Goal: Transaction & Acquisition: Download file/media

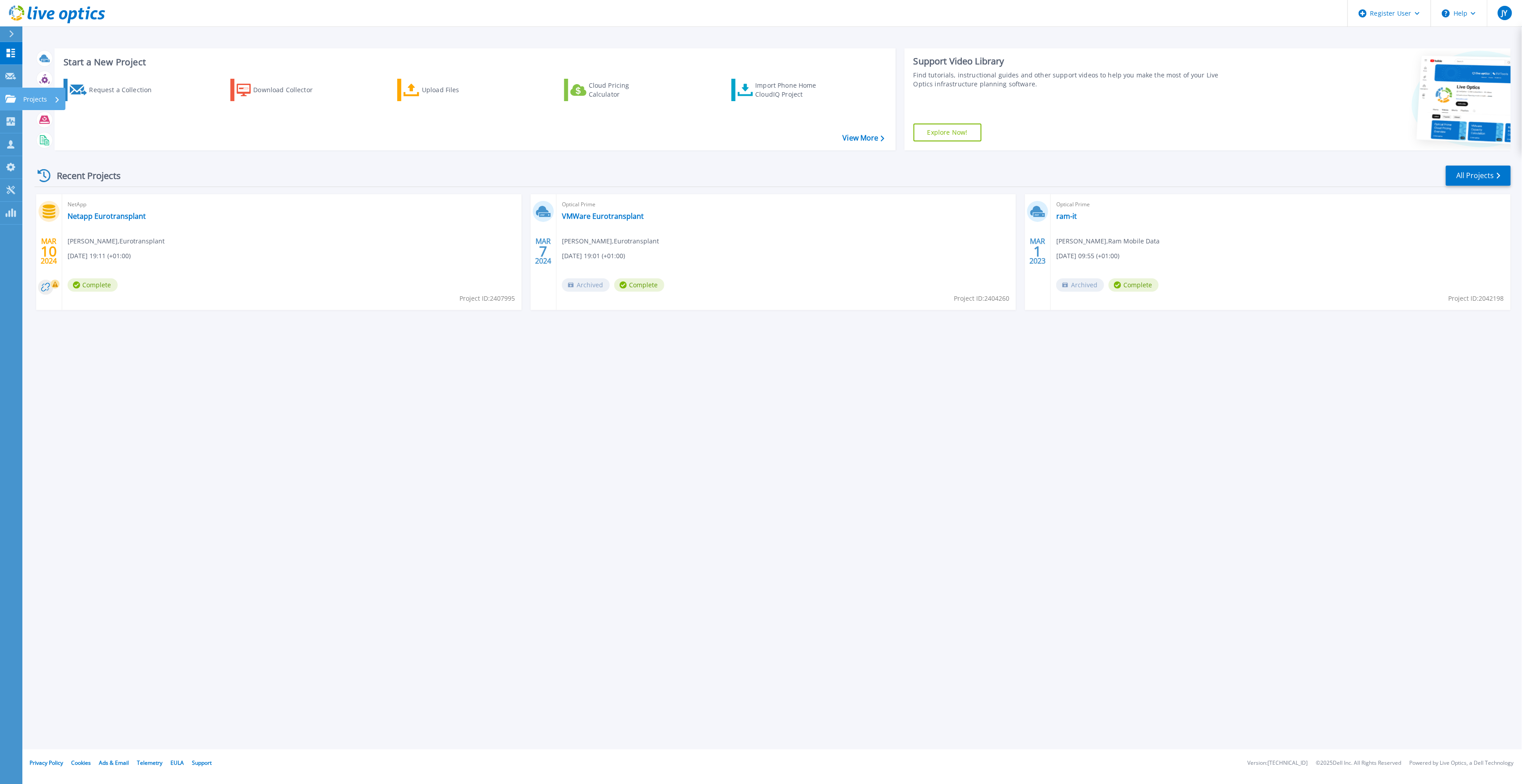
click at [12, 93] on link "Projects Projects" at bounding box center [11, 99] width 22 height 23
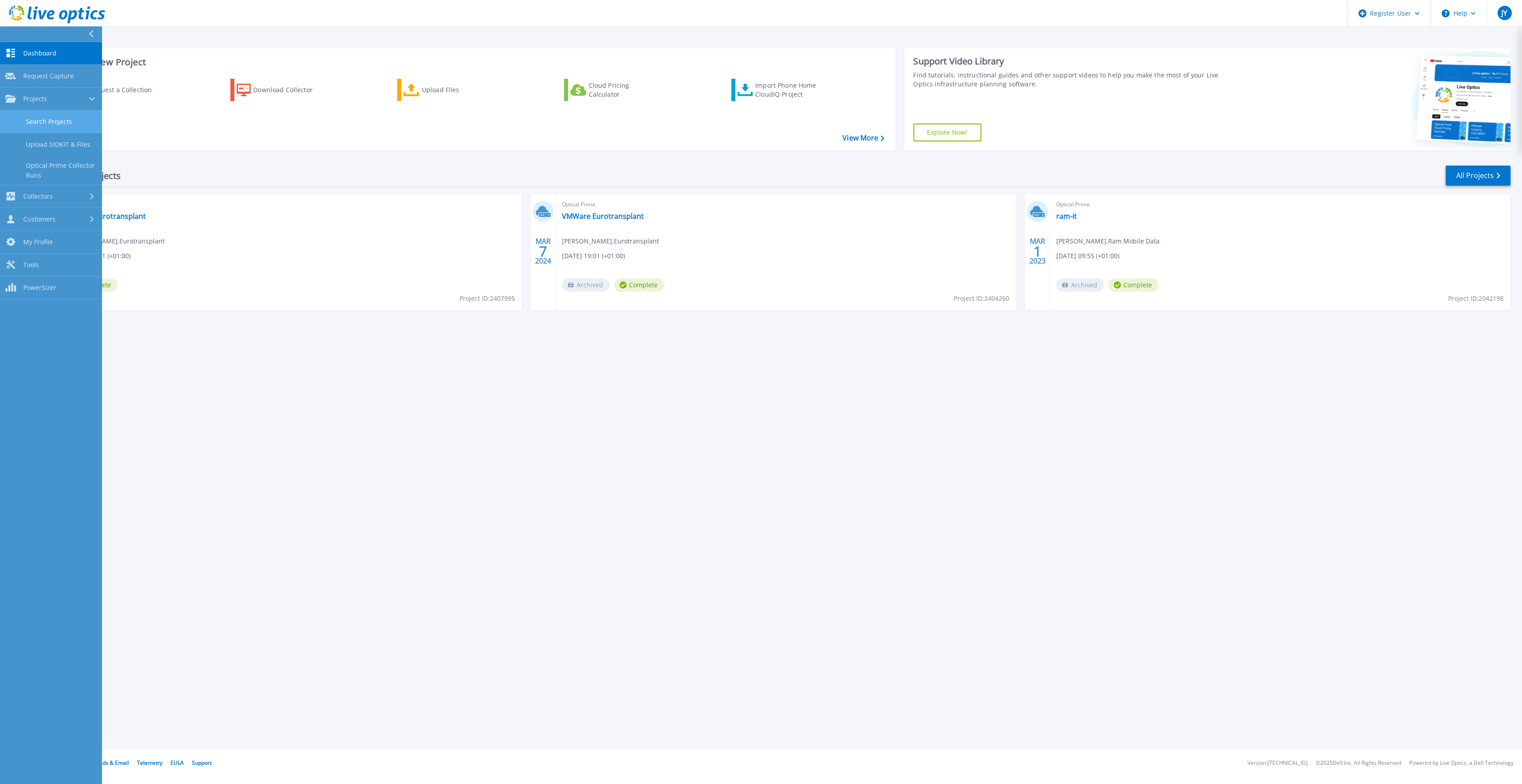
click at [69, 122] on link "Search Projects" at bounding box center [51, 122] width 102 height 23
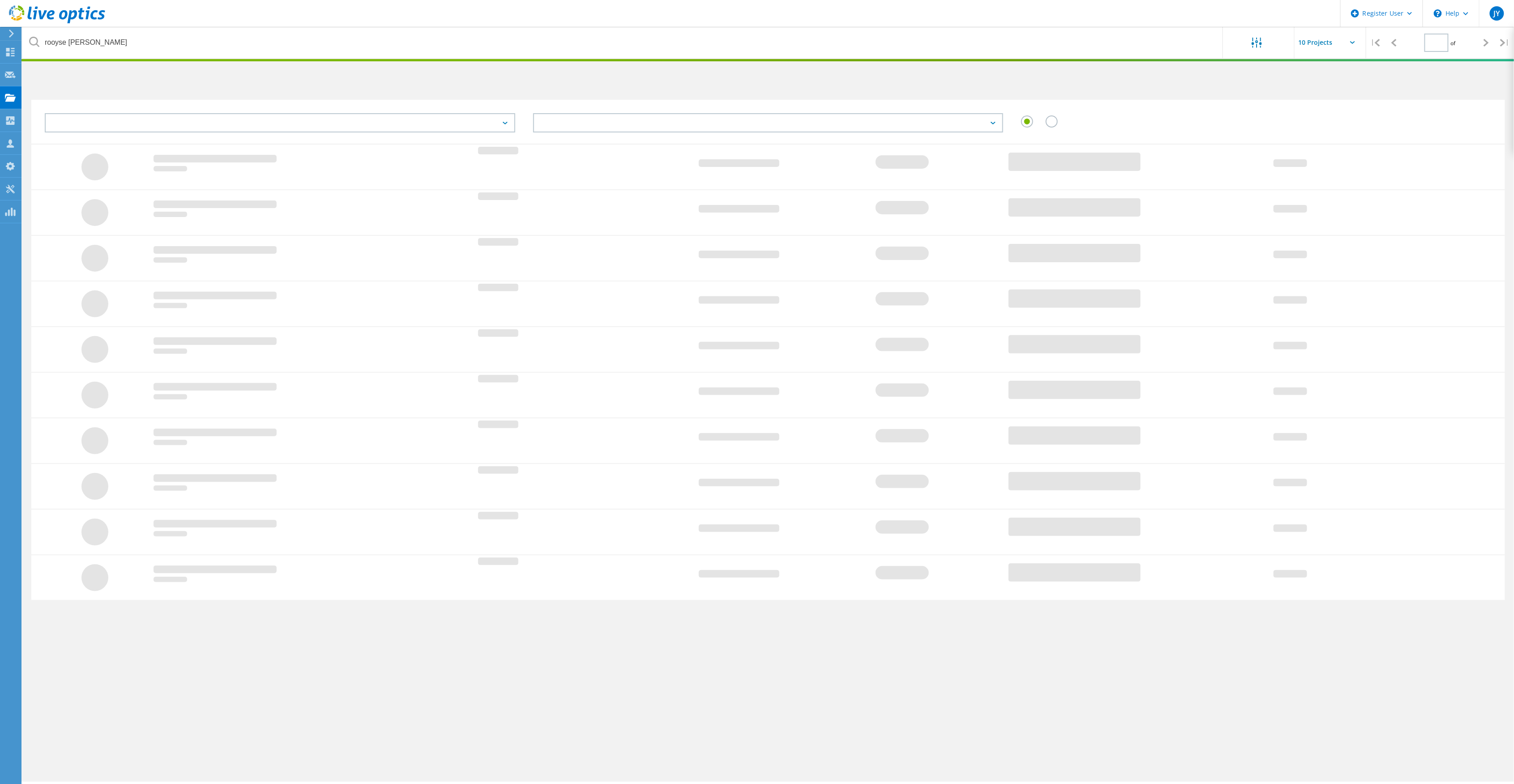
type input "1"
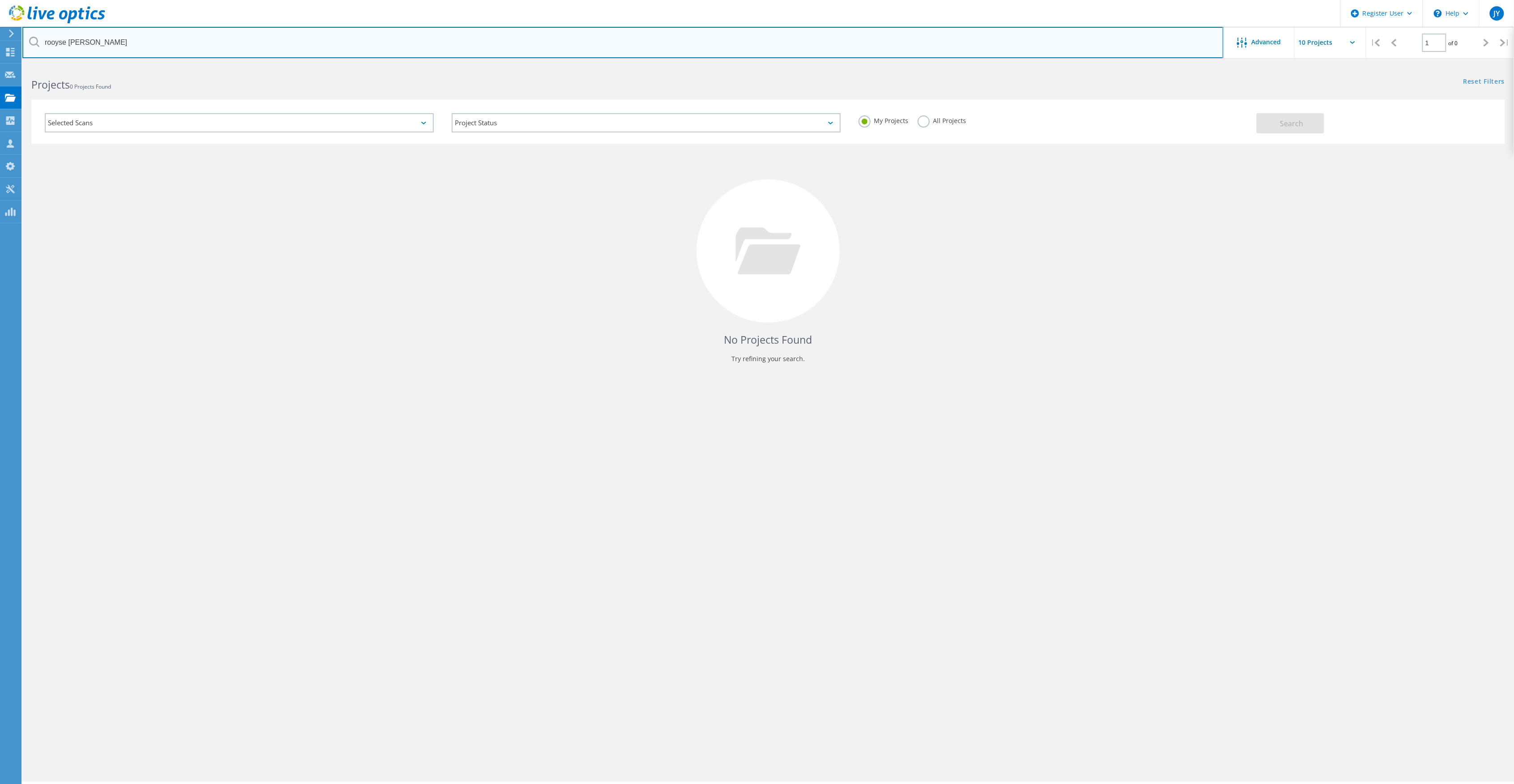
click at [173, 47] on input "rooyse wissel" at bounding box center [623, 42] width 1201 height 31
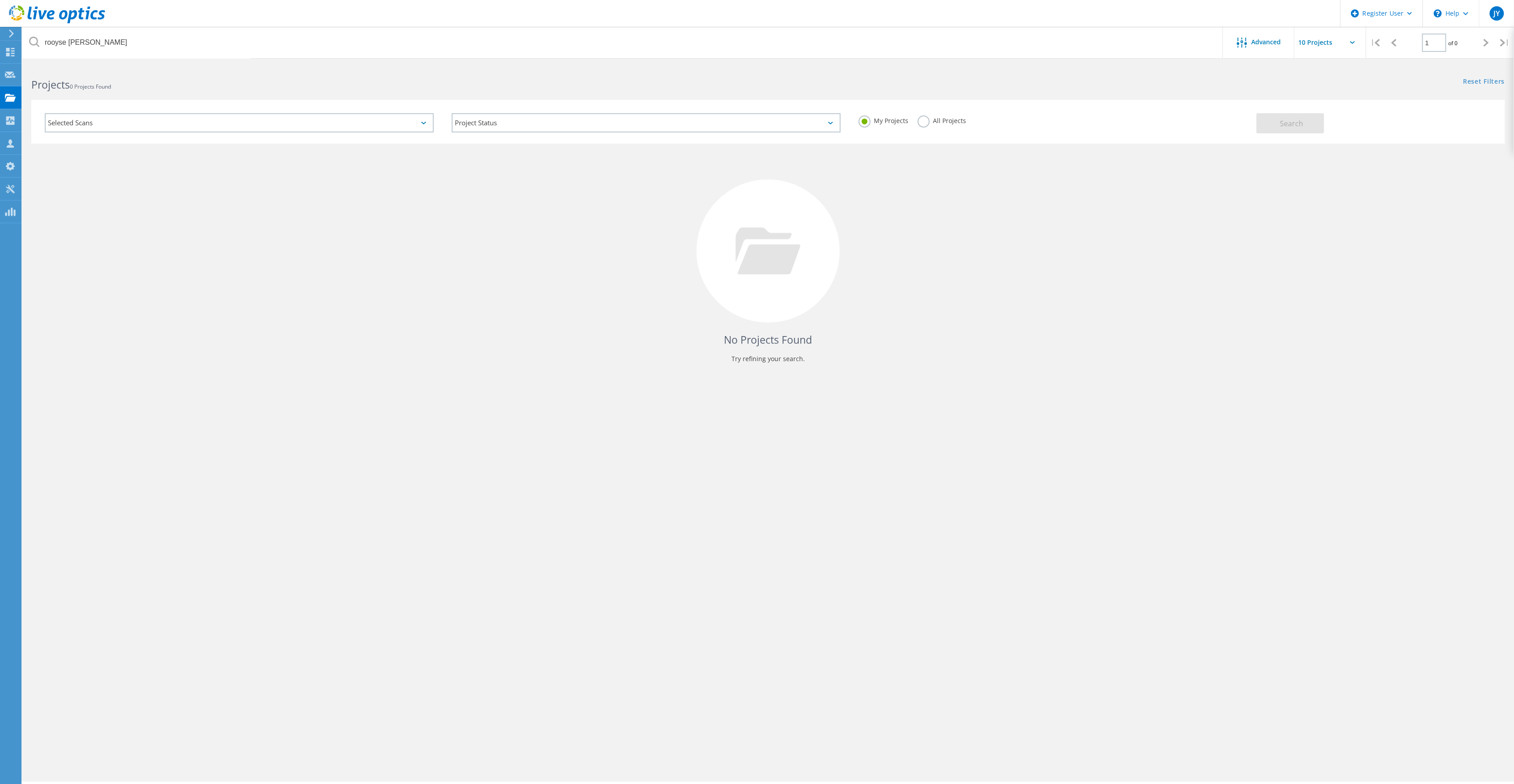
click at [928, 122] on label "All Projects" at bounding box center [942, 119] width 49 height 8
click at [0, 0] on input "All Projects" at bounding box center [0, 0] width 0 height 0
click at [1286, 132] on button "Search" at bounding box center [1290, 123] width 67 height 20
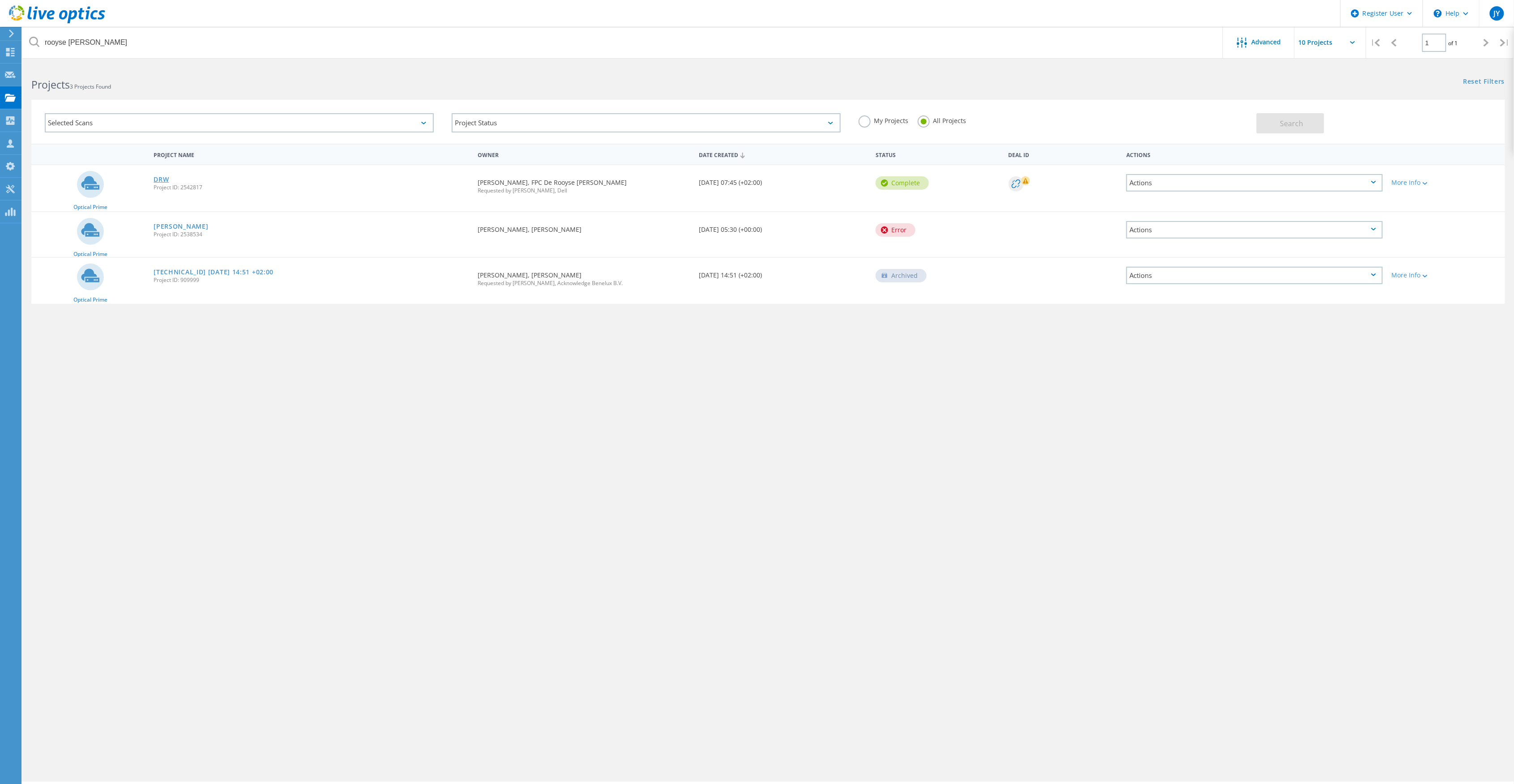
click at [158, 177] on link "DRW" at bounding box center [161, 179] width 15 height 6
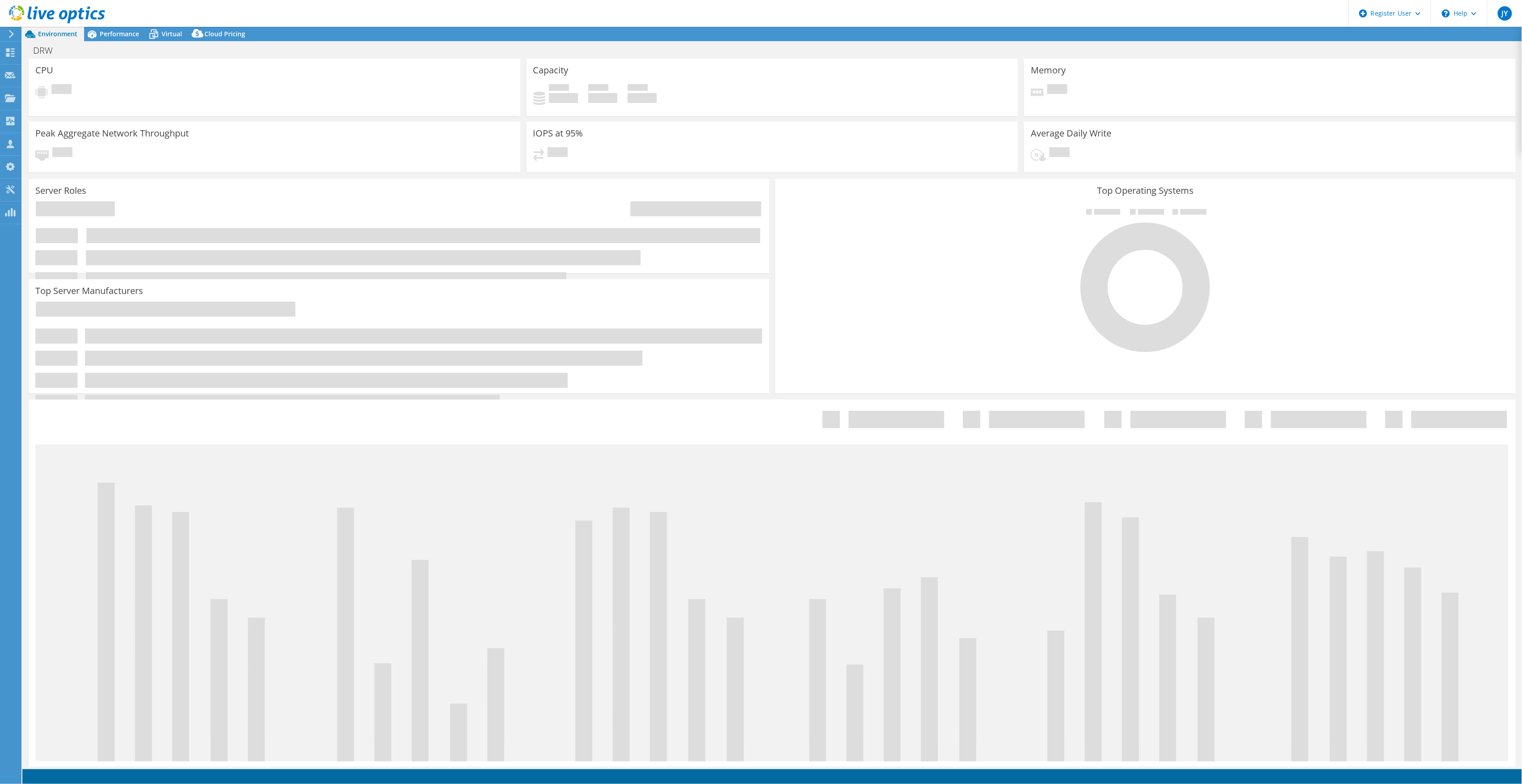
select select "EUFrankfurt"
select select "USD"
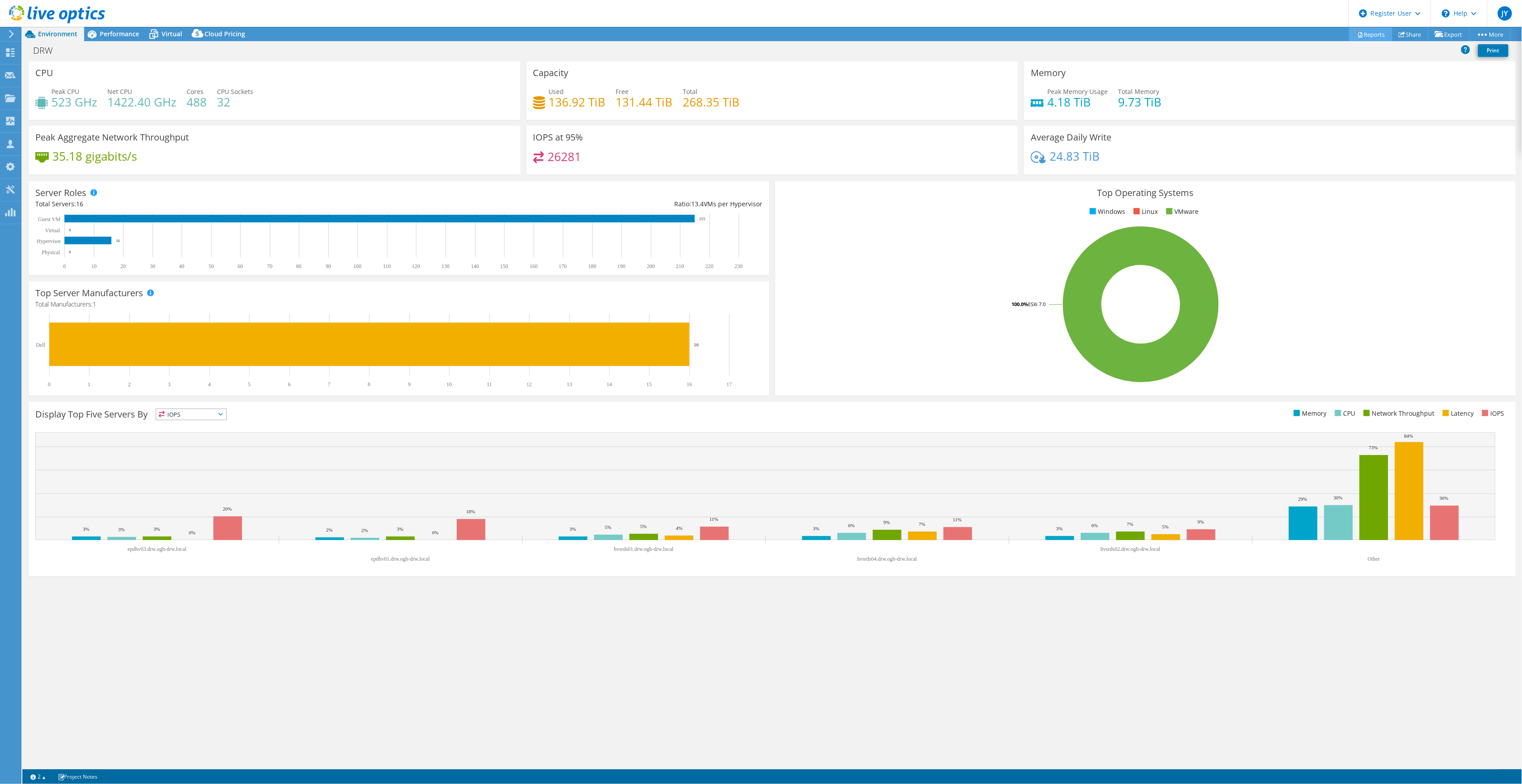
click at [1373, 37] on link "Reports" at bounding box center [1371, 34] width 43 height 14
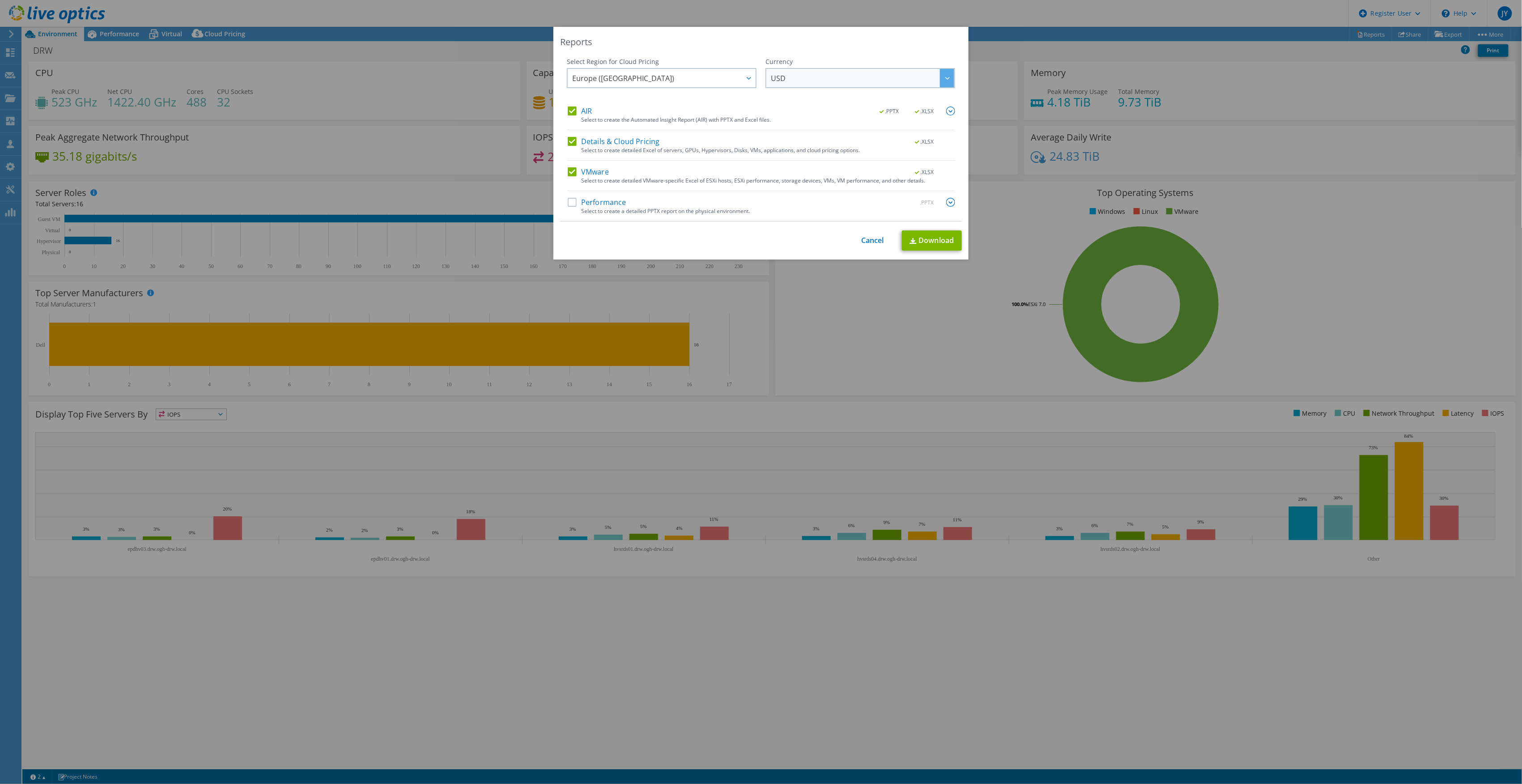
click at [808, 75] on span "USD" at bounding box center [863, 78] width 183 height 18
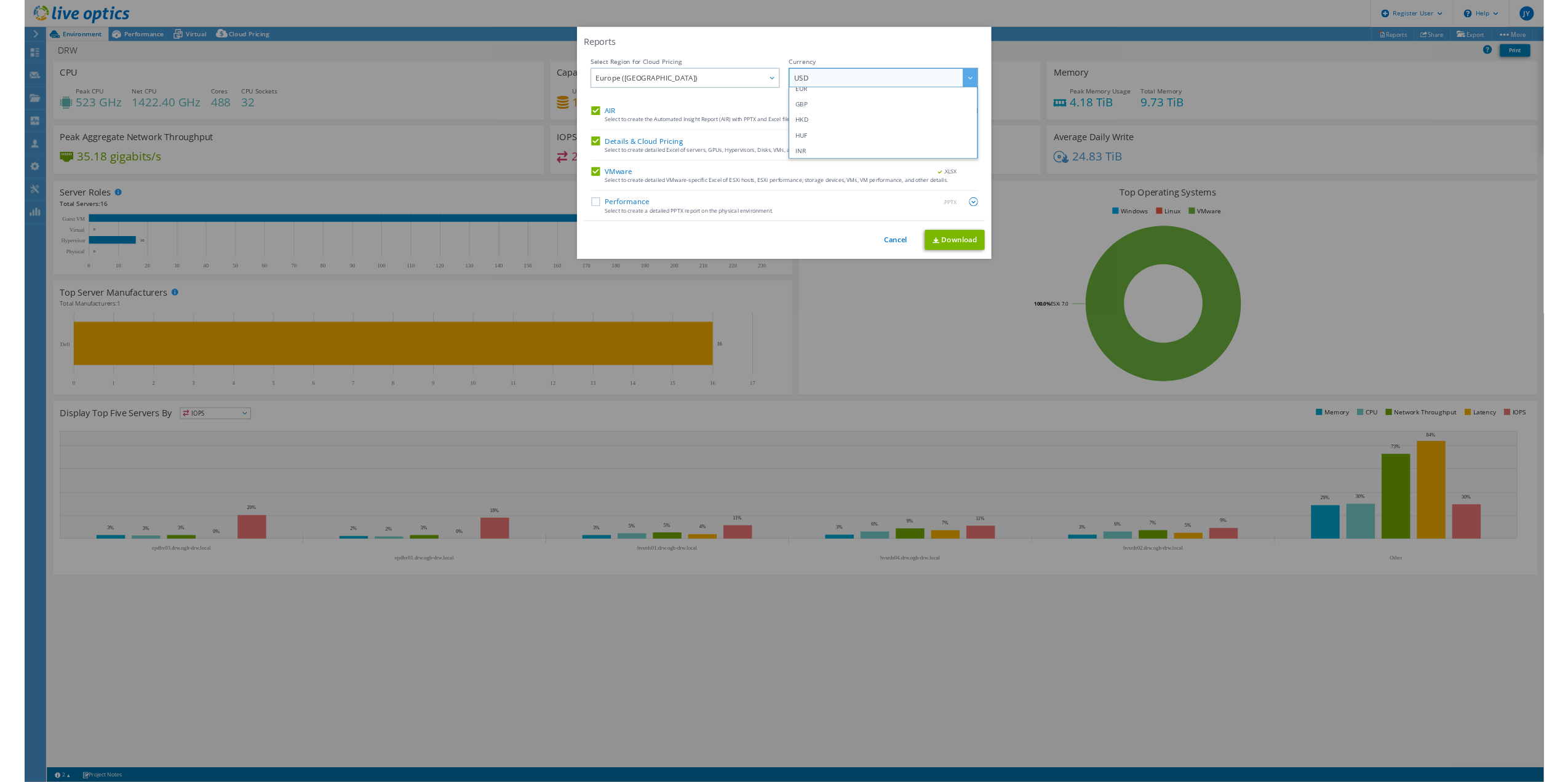
scroll to position [118, 0]
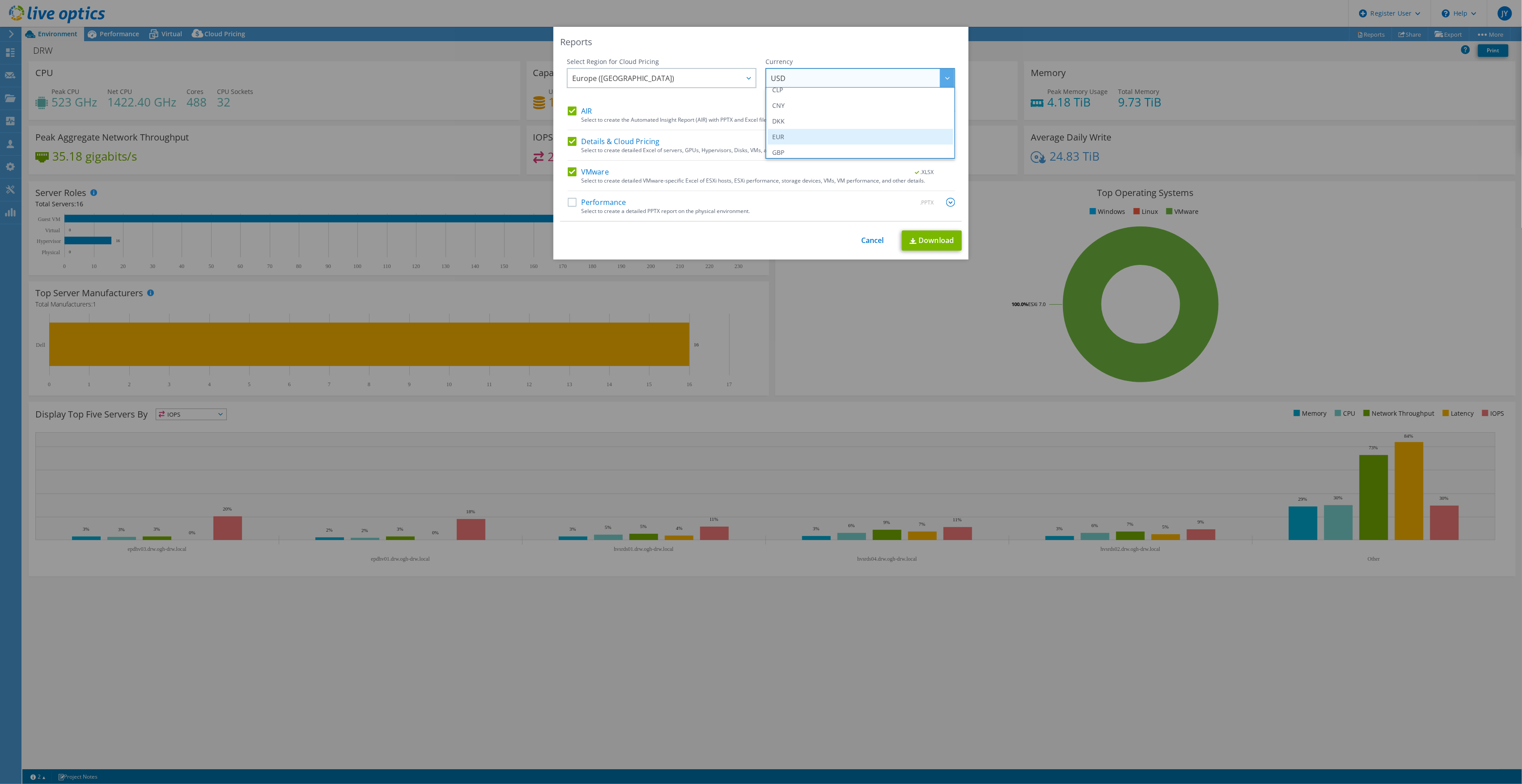
click at [795, 138] on li "EUR" at bounding box center [860, 136] width 185 height 16
click at [568, 203] on label "Performance" at bounding box center [597, 202] width 58 height 9
click at [0, 0] on input "Performance" at bounding box center [0, 0] width 0 height 0
click at [874, 242] on link "Cancel" at bounding box center [873, 240] width 23 height 8
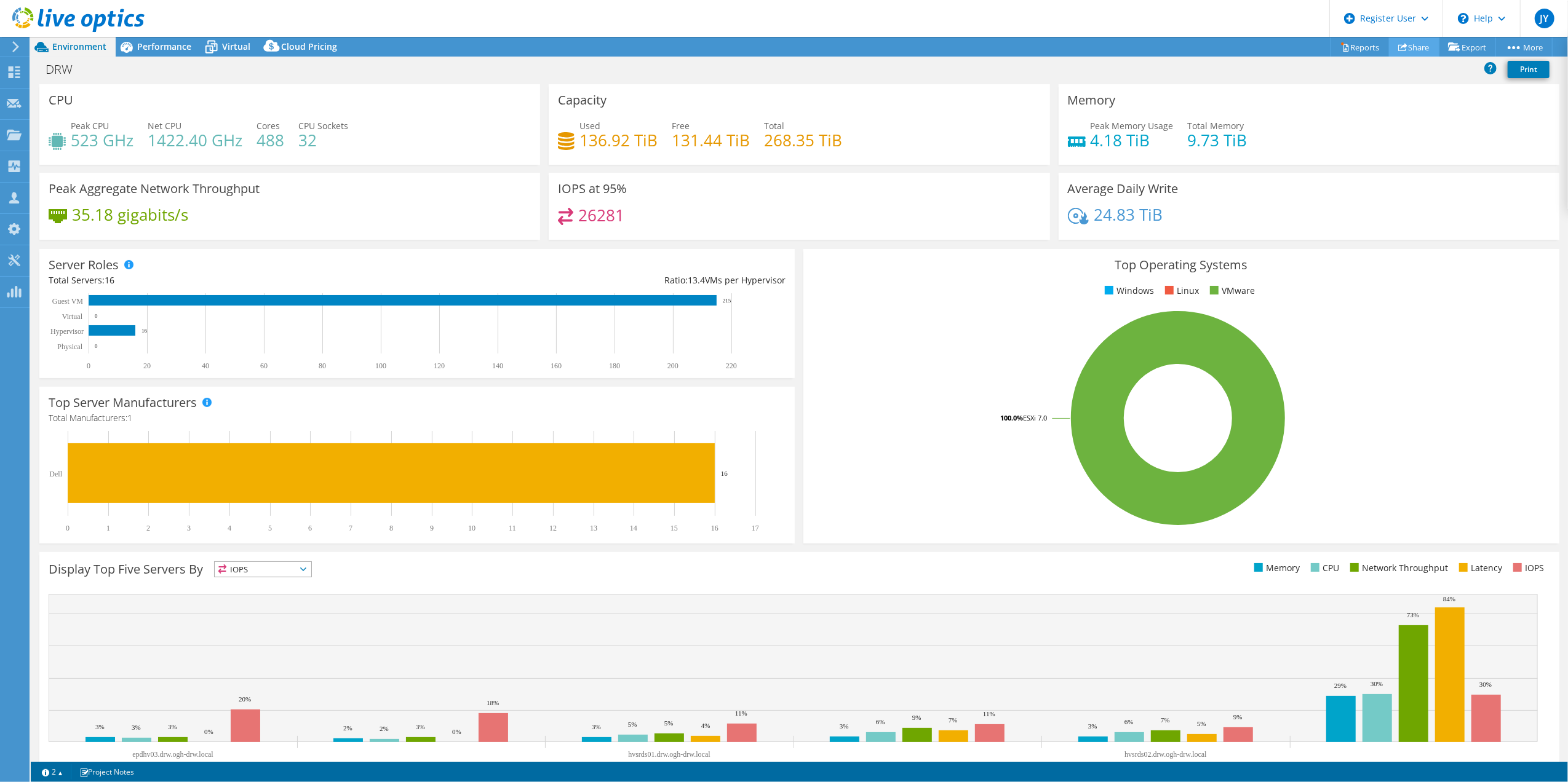
click at [1406, 45] on link "Share" at bounding box center [1414, 46] width 50 height 19
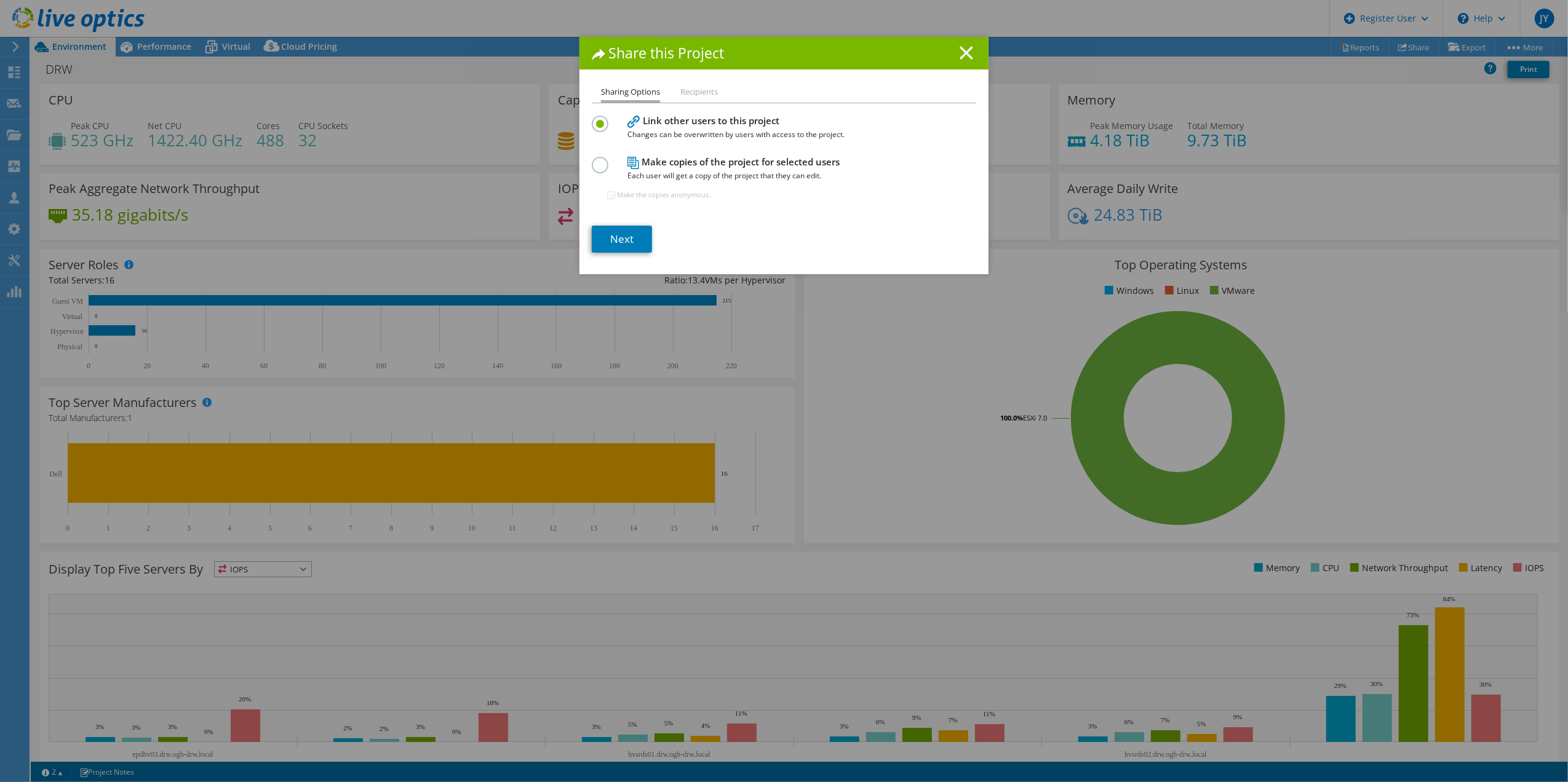
click at [961, 48] on icon at bounding box center [966, 53] width 14 height 14
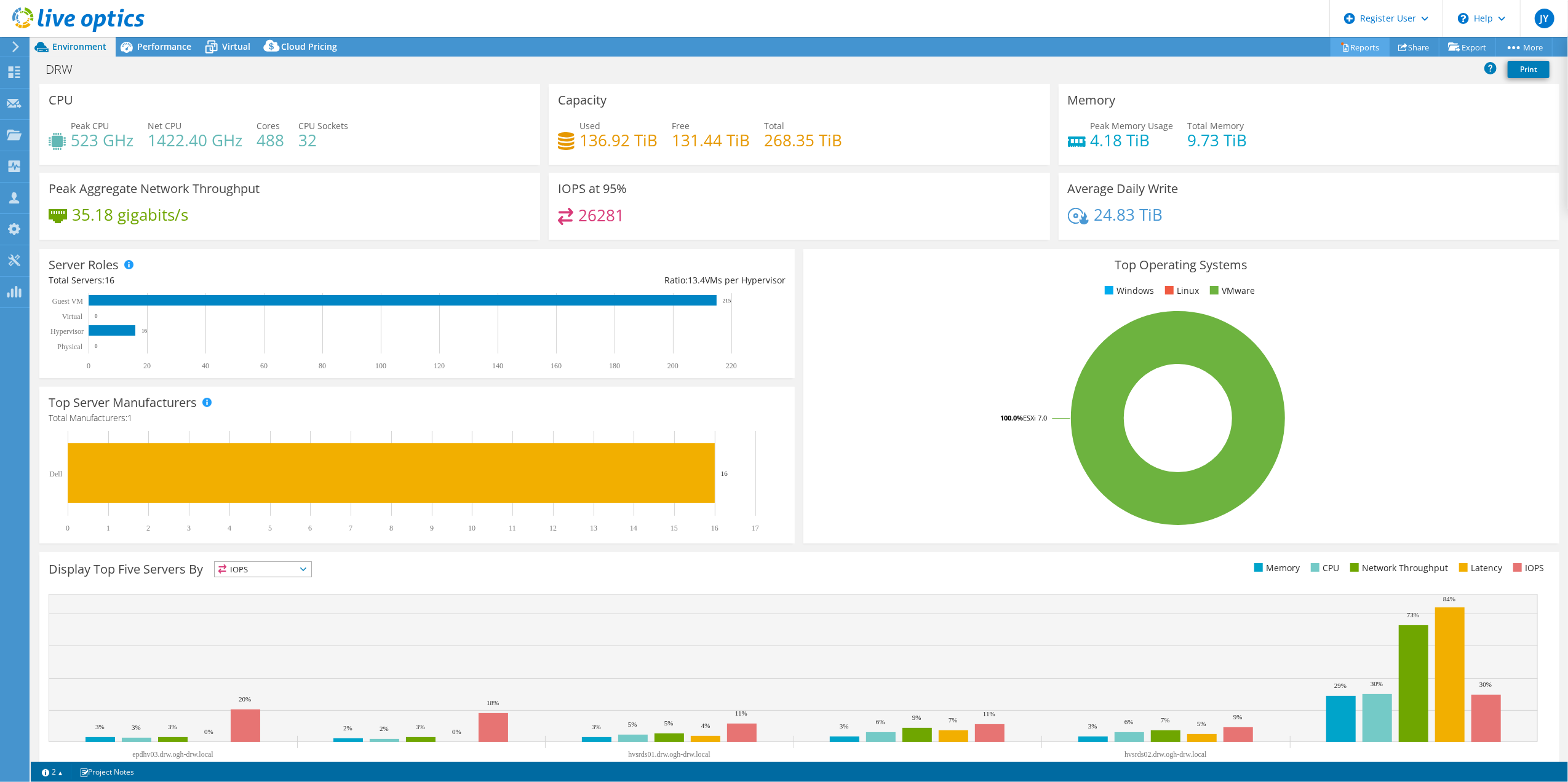
click at [1340, 45] on link "Reports" at bounding box center [1360, 46] width 59 height 19
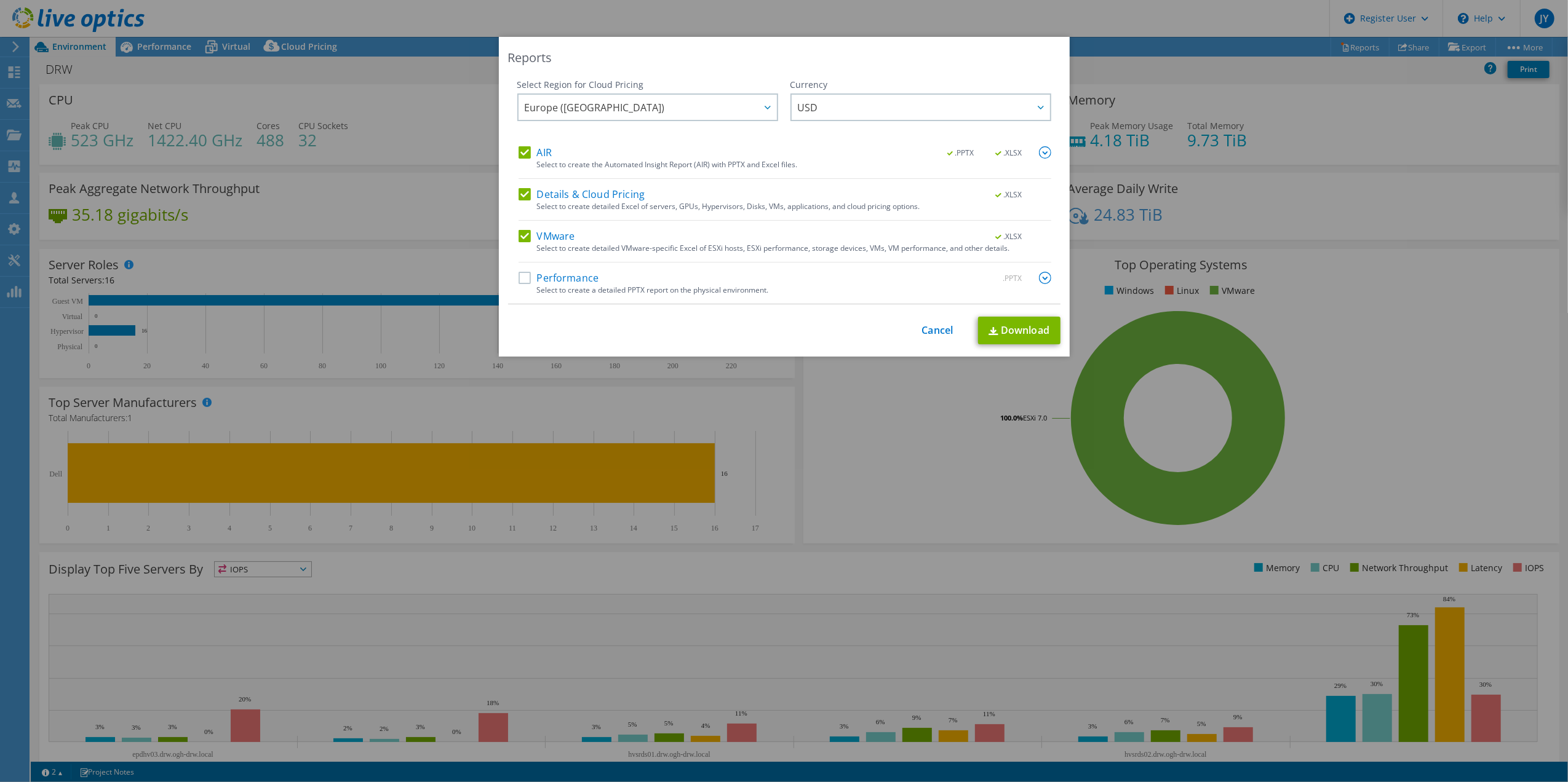
click at [1174, 89] on div "Reports Select Region for Cloud Pricing Asia Pacific (Hong Kong) Asia Pacific (…" at bounding box center [784, 391] width 1568 height 708
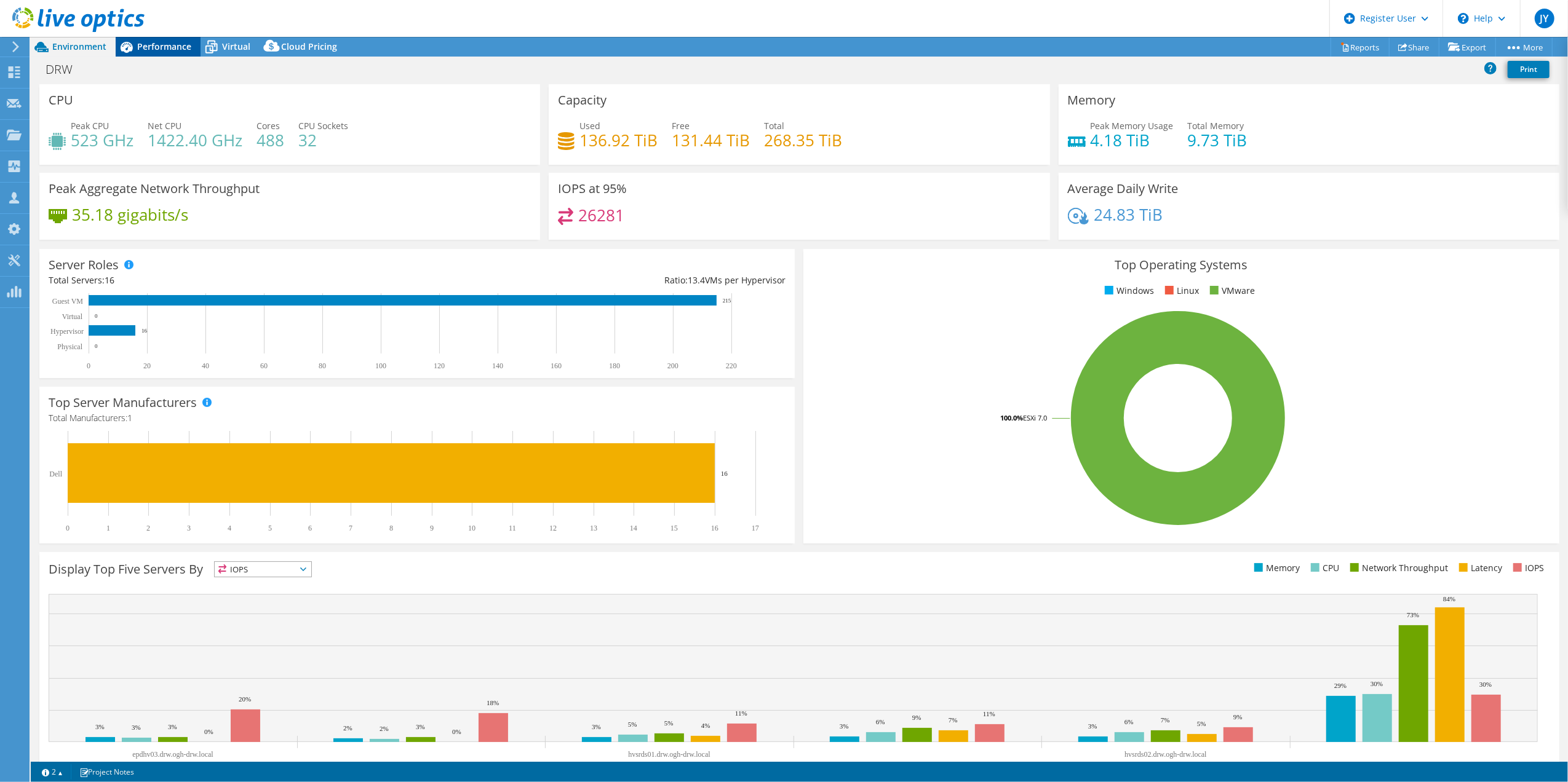
click at [161, 50] on span "Performance" at bounding box center [164, 46] width 54 height 11
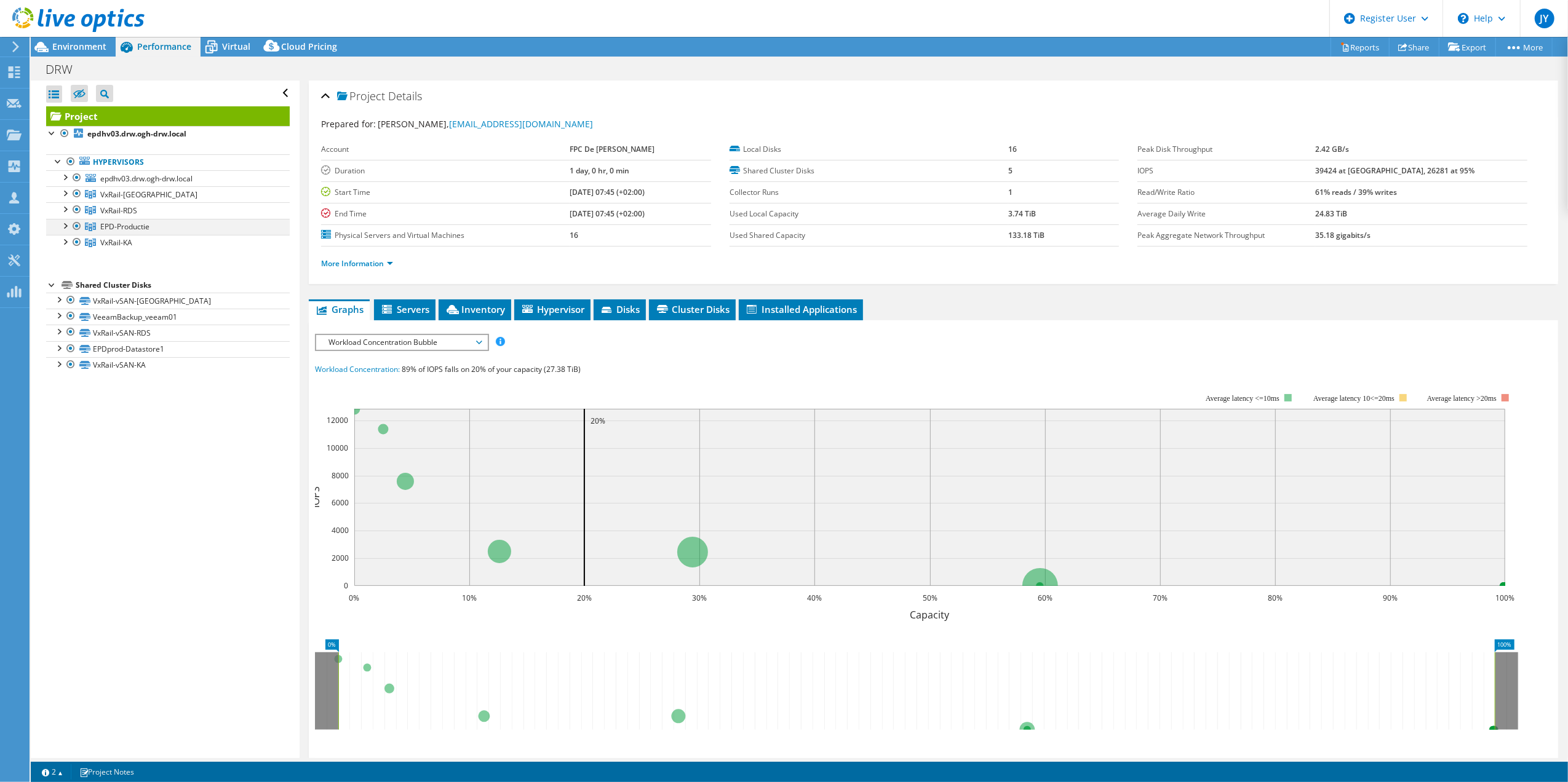
click at [75, 227] on div at bounding box center [76, 227] width 12 height 15
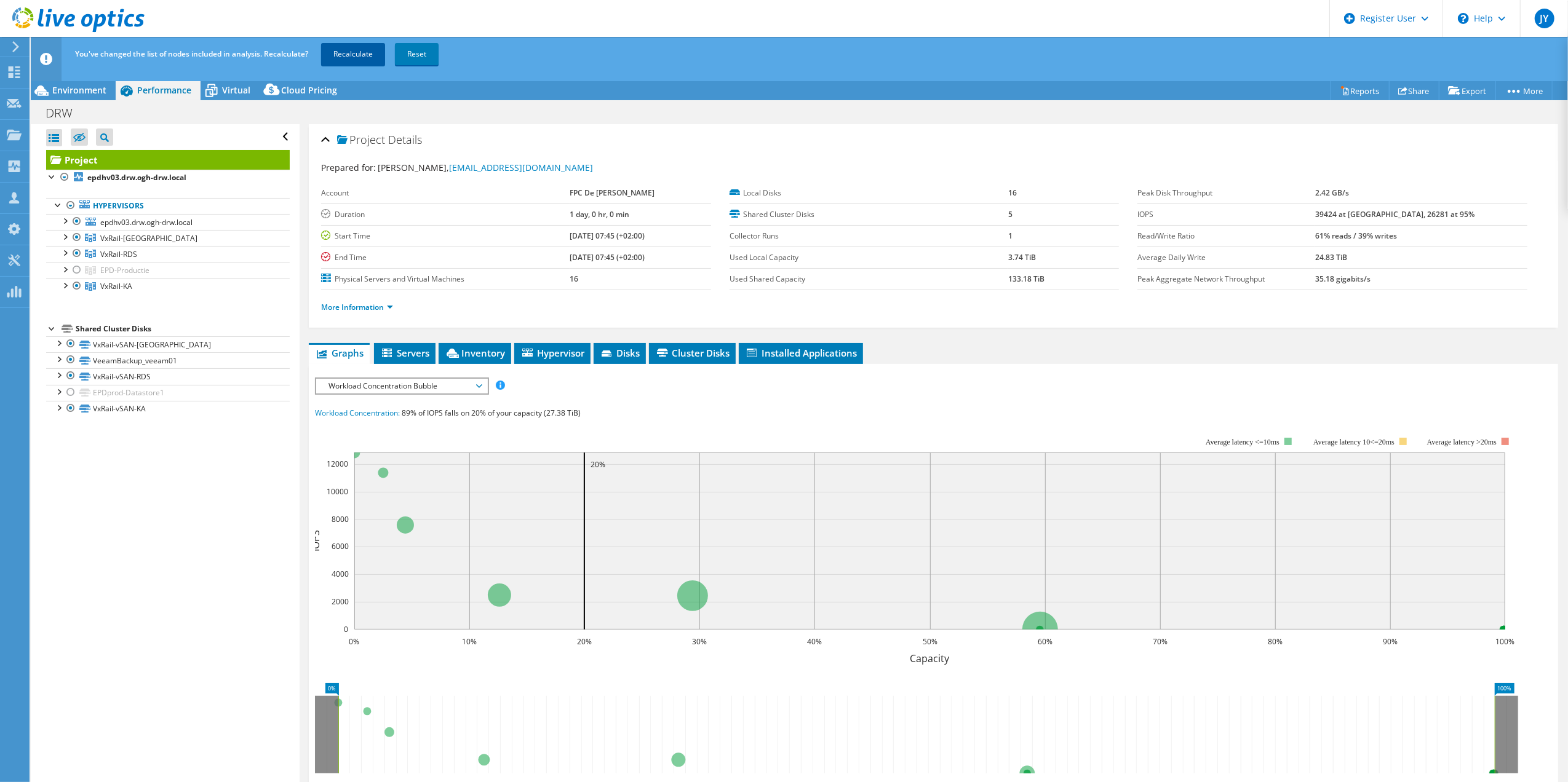
click at [337, 54] on link "Recalculate" at bounding box center [353, 54] width 64 height 22
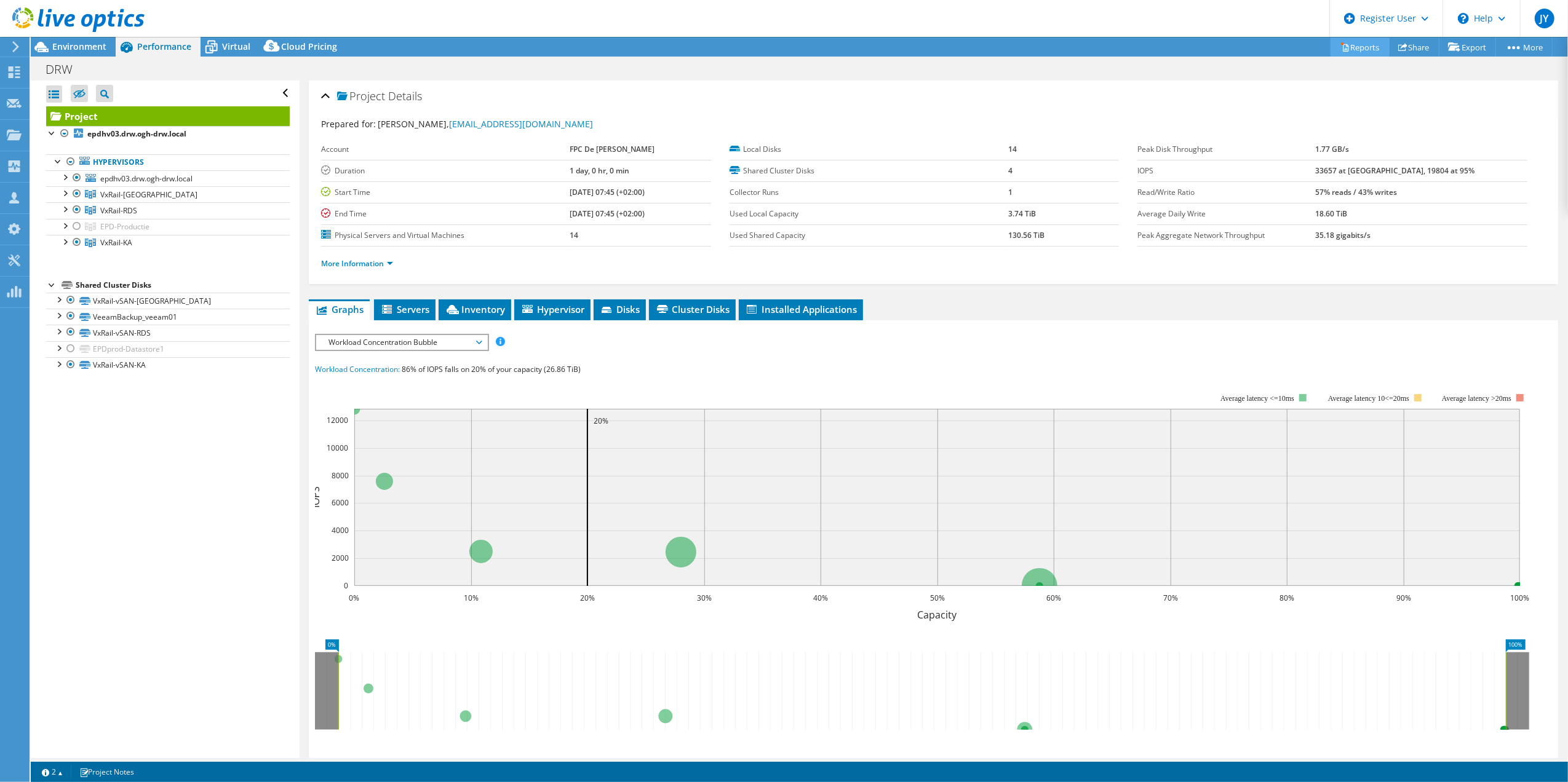
click at [1342, 53] on link "Reports" at bounding box center [1360, 46] width 59 height 19
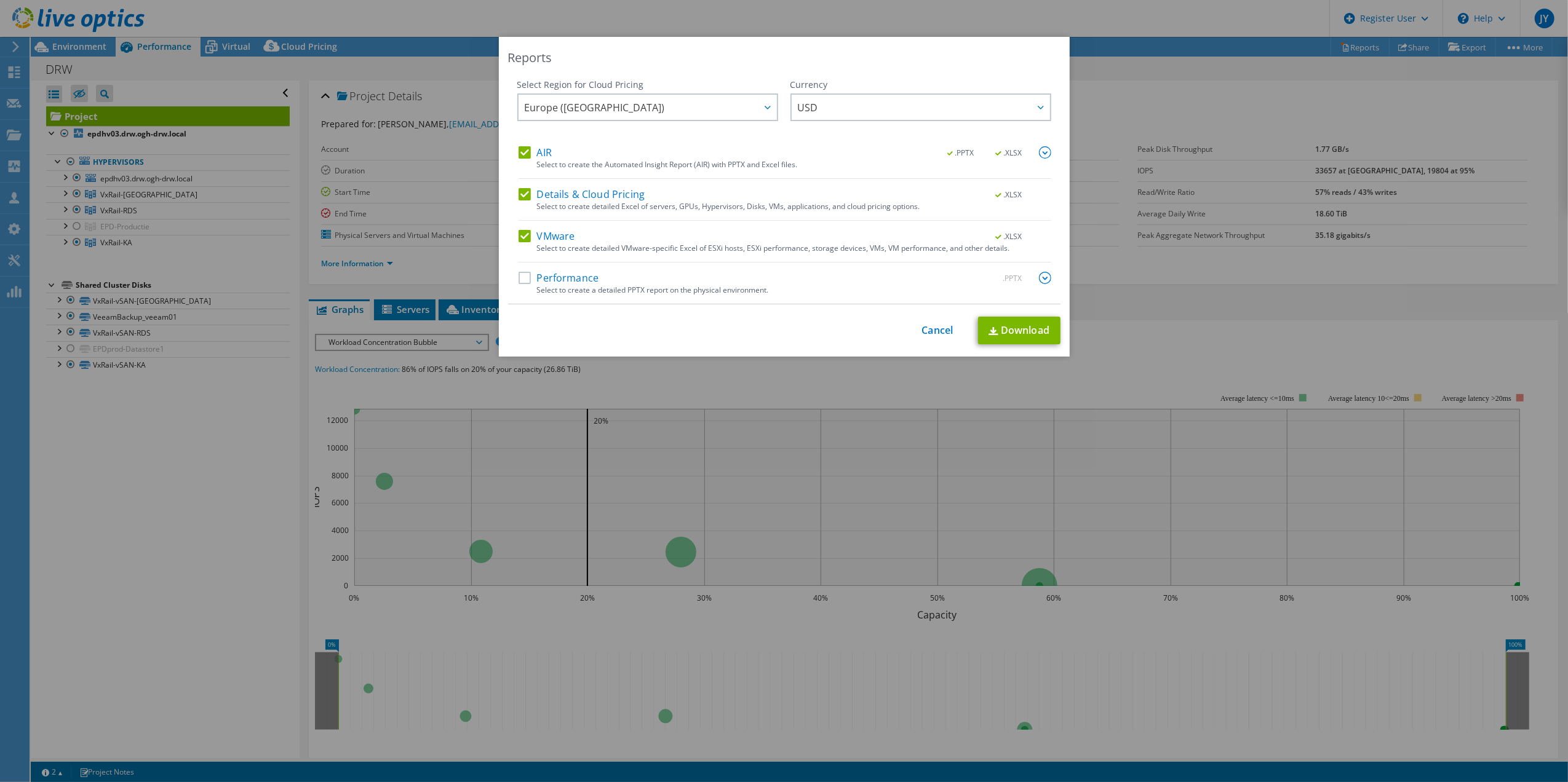
click at [522, 284] on label "Performance" at bounding box center [558, 278] width 80 height 12
click at [0, 0] on input "Performance" at bounding box center [0, 0] width 0 height 0
drag, startPoint x: 985, startPoint y: 108, endPoint x: 995, endPoint y: 104, distance: 10.8
click at [985, 108] on span "USD" at bounding box center [924, 107] width 252 height 25
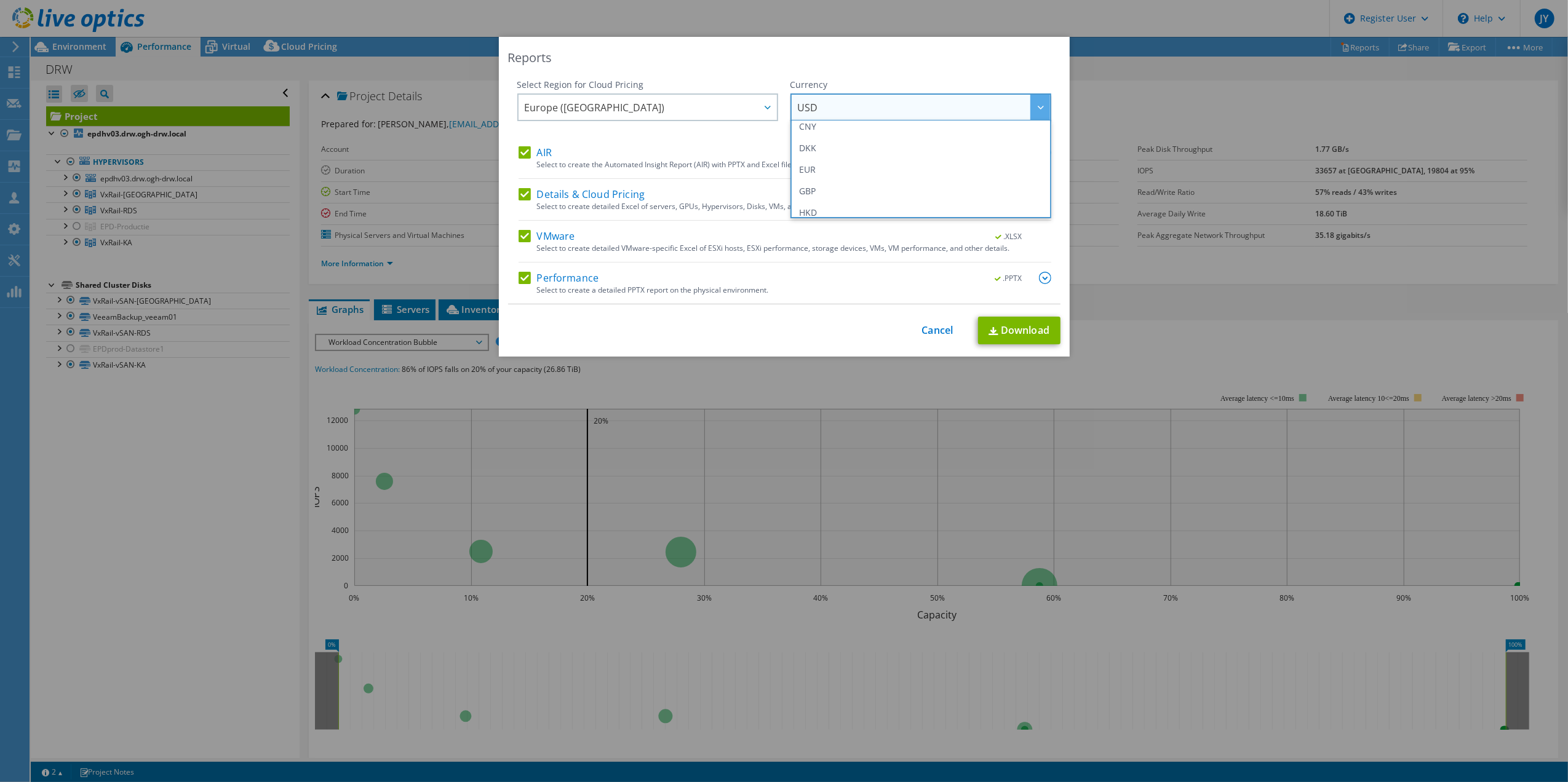
scroll to position [163, 0]
click at [839, 148] on li "EUR" at bounding box center [920, 142] width 254 height 22
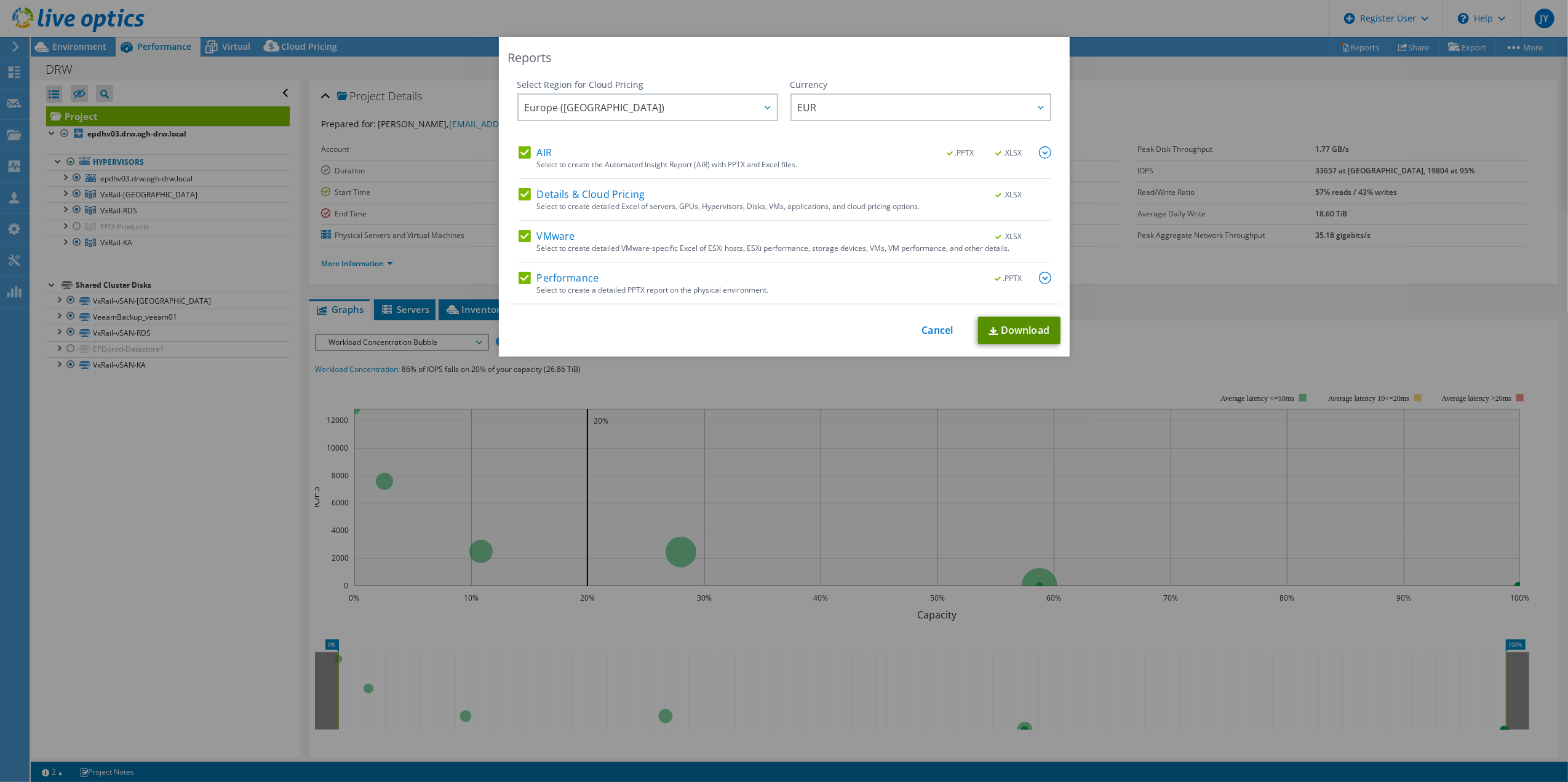
click at [1009, 325] on link "Download" at bounding box center [1019, 331] width 82 height 28
